Goal: Task Accomplishment & Management: Manage account settings

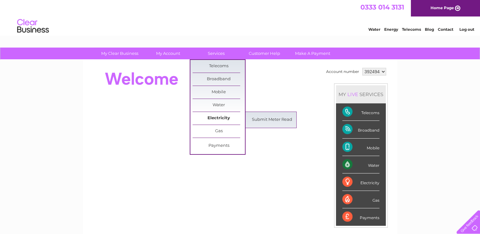
click at [203, 119] on link "Electricity" at bounding box center [219, 118] width 52 height 13
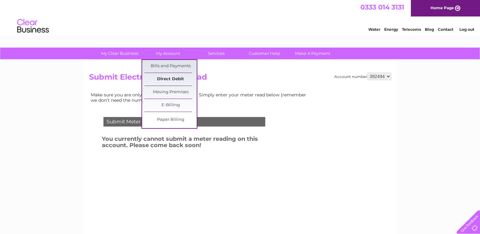
click at [173, 75] on link "Direct Debit" at bounding box center [170, 79] width 52 height 13
click at [187, 89] on link "Moving Premises" at bounding box center [170, 92] width 52 height 13
click at [180, 69] on link "Bills and Payments" at bounding box center [170, 66] width 52 height 13
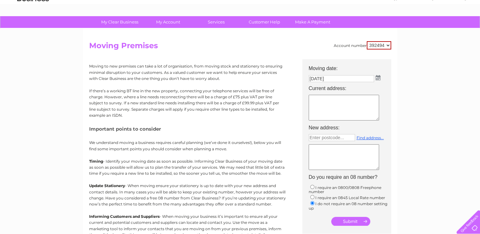
scroll to position [31, 0]
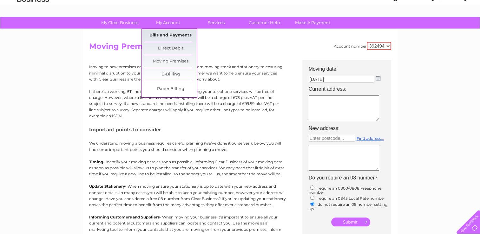
click at [163, 35] on link "Bills and Payments" at bounding box center [170, 35] width 52 height 13
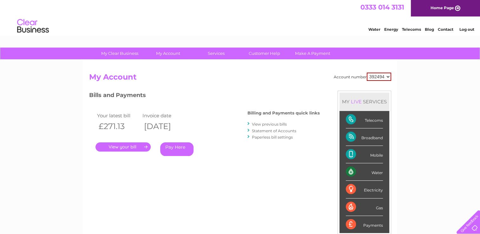
click at [260, 124] on link "View previous bills" at bounding box center [269, 124] width 35 height 5
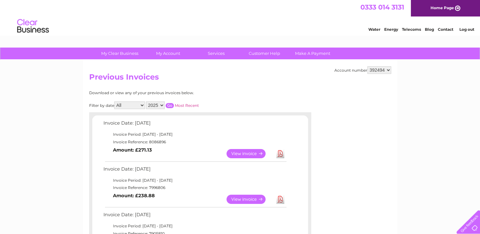
click at [237, 200] on link "View" at bounding box center [250, 199] width 47 height 9
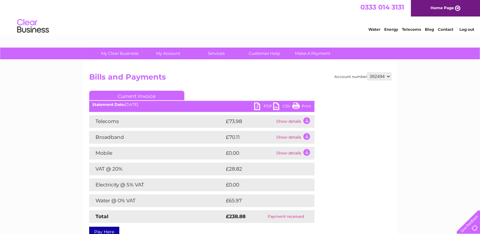
click at [258, 108] on link "PDF" at bounding box center [263, 106] width 19 height 9
click at [258, 110] on link "PDF" at bounding box center [263, 106] width 19 height 9
